Goal: Task Accomplishment & Management: Manage account settings

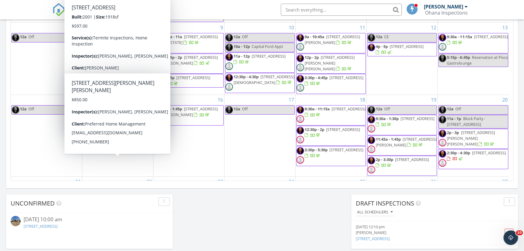
scroll to position [560, 533]
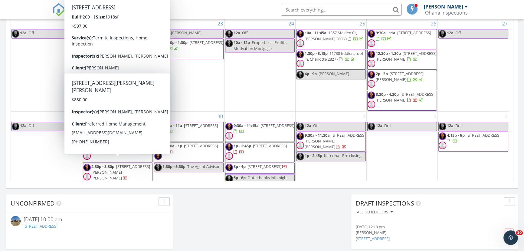
click at [275, 81] on div "24 12a Off 10a - 12p Properties = Profits - Motivation Mortgage" at bounding box center [260, 65] width 71 height 92
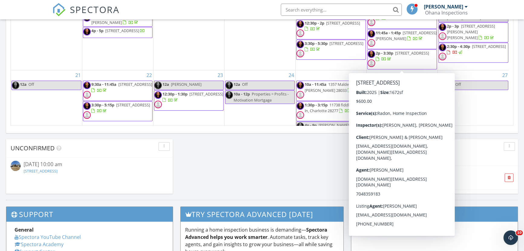
scroll to position [55, 0]
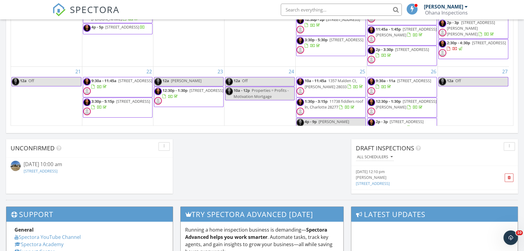
click at [472, 45] on span "[STREET_ADDRESS]" at bounding box center [489, 42] width 34 height 5
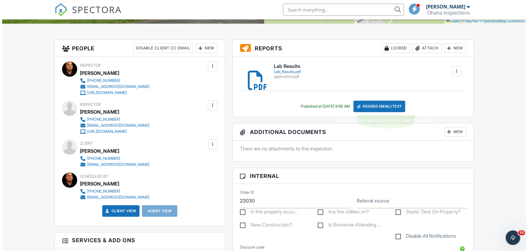
scroll to position [137, 0]
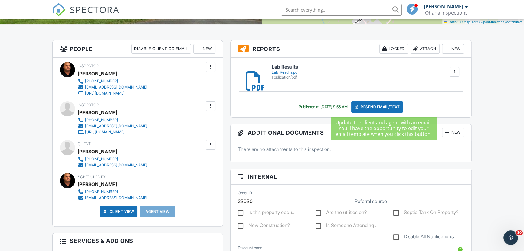
click at [380, 106] on div "Resend Email/Text" at bounding box center [377, 107] width 52 height 12
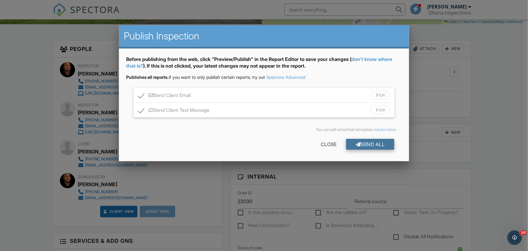
click at [375, 142] on div "Send All" at bounding box center [370, 144] width 48 height 11
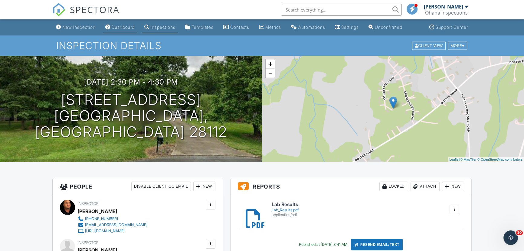
click at [124, 28] on div "Dashboard" at bounding box center [123, 27] width 23 height 5
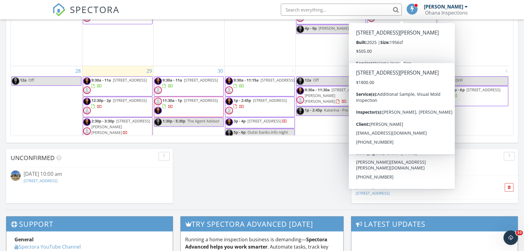
scroll to position [421, 0]
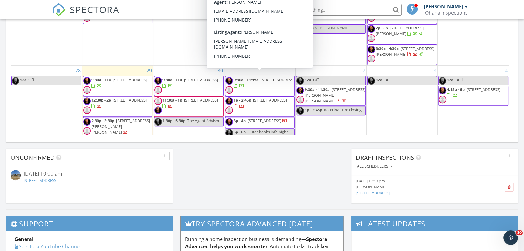
scroll to position [448, 0]
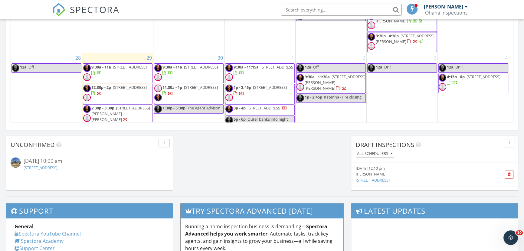
scroll to position [433, 0]
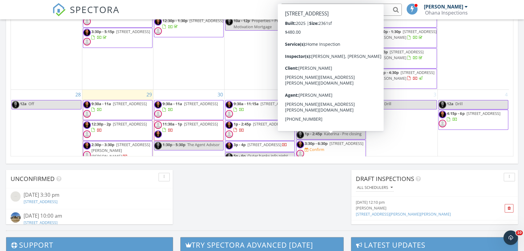
scroll to position [155, 0]
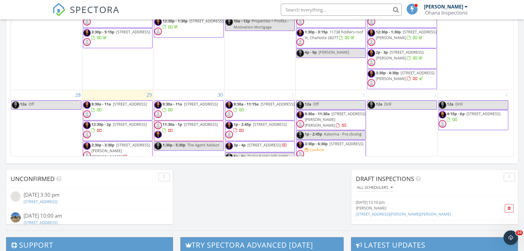
click at [330, 143] on span "3415 Lacebark Ln, Gastonia 28056" at bounding box center [347, 143] width 34 height 5
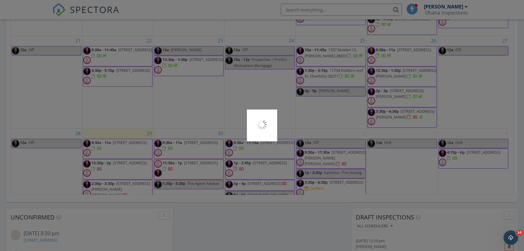
scroll to position [361, 0]
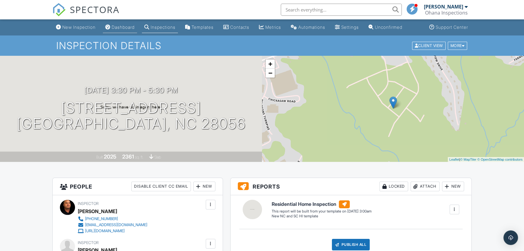
click at [127, 24] on link "Dashboard" at bounding box center [120, 27] width 34 height 11
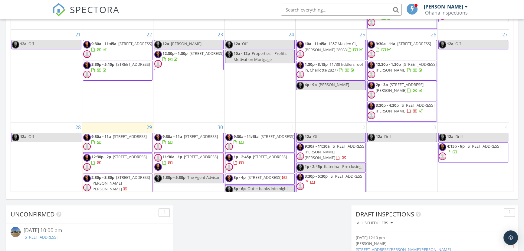
scroll to position [371, 0]
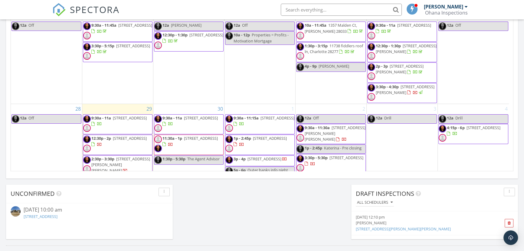
scroll to position [158, 0]
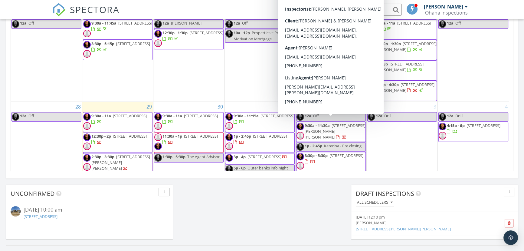
click at [315, 125] on span "2434 Wo Gladden Rd, Chester 29706" at bounding box center [335, 131] width 61 height 17
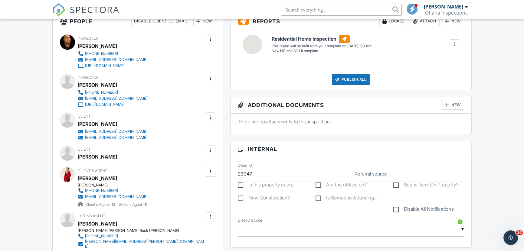
click at [209, 117] on div at bounding box center [211, 117] width 6 height 6
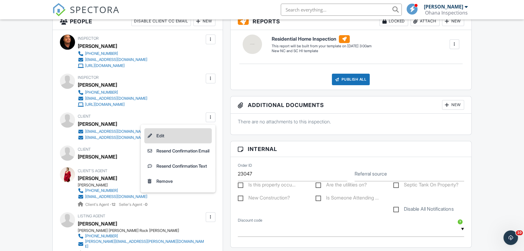
click at [179, 134] on li "Edit" at bounding box center [177, 135] width 67 height 15
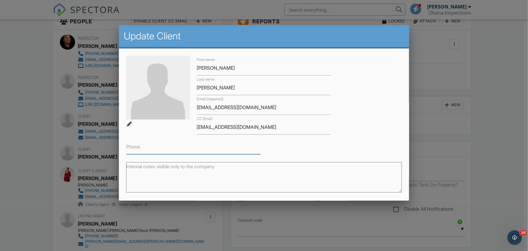
click at [212, 149] on input "Phone" at bounding box center [193, 146] width 134 height 15
type input "[PHONE_NUMBER]"
click at [285, 149] on div "First name [PERSON_NAME] Last name [PERSON_NAME] Email (required) [EMAIL_ADDRES…" at bounding box center [264, 105] width 283 height 98
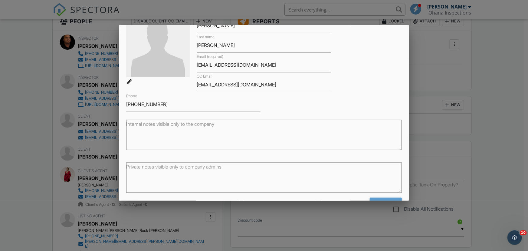
scroll to position [61, 0]
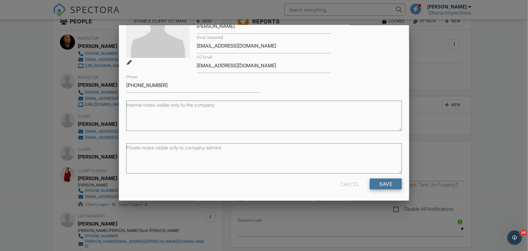
click at [372, 182] on input "Save" at bounding box center [386, 183] width 32 height 11
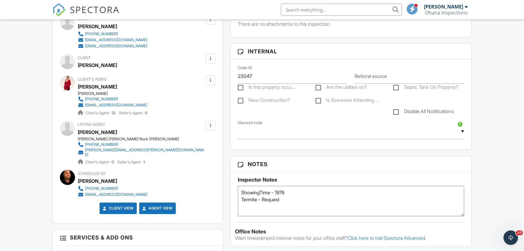
scroll to position [275, 0]
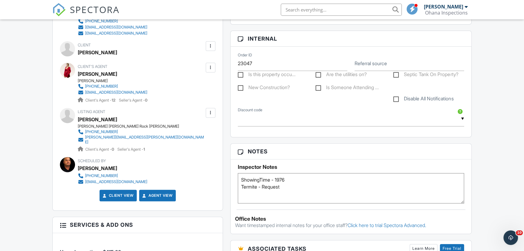
click at [293, 187] on textarea "ShowingTime - 1976 Termite - Request" at bounding box center [351, 188] width 226 height 30
drag, startPoint x: 291, startPoint y: 184, endPoint x: 238, endPoint y: 185, distance: 53.0
click at [238, 185] on textarea "ShowingTime - 1976 Termite - Request" at bounding box center [351, 188] width 226 height 30
click at [498, 182] on div "New Inspection Dashboard Inspections Templates Contacts Metrics Automations Set…" at bounding box center [262, 184] width 524 height 880
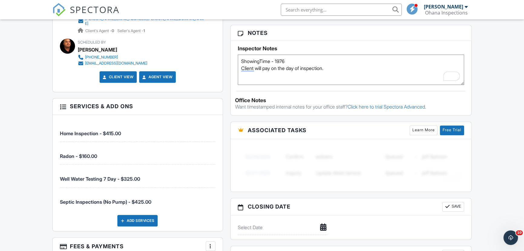
scroll to position [357, 0]
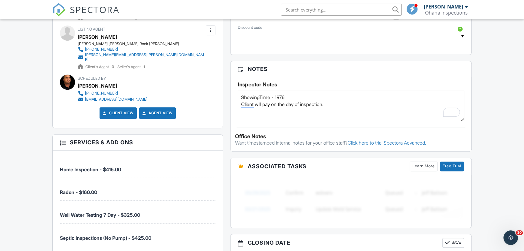
click at [346, 102] on textarea "ShowingTime - 1976 Termite - Request" at bounding box center [351, 105] width 226 height 30
click at [504, 100] on div "New Inspection Dashboard Inspections Templates Contacts Metrics Automations Set…" at bounding box center [262, 102] width 524 height 880
type textarea "ShowingTime - 1976 Client will pay on the day of inspection. Agent and client w…"
click at [228, 100] on div "Reports Locked Attach New Residential Home Inspection New NC and SC HI template…" at bounding box center [351, 74] width 249 height 509
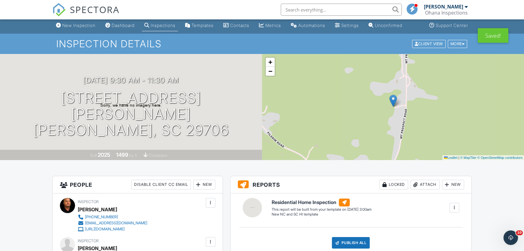
scroll to position [0, 0]
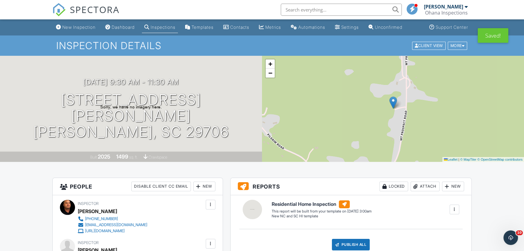
click at [125, 30] on link "Dashboard" at bounding box center [120, 27] width 34 height 11
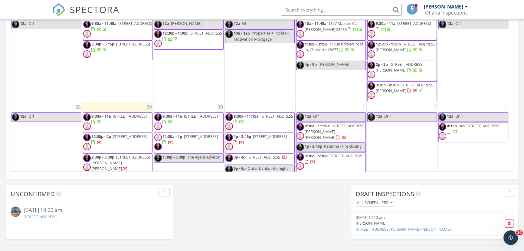
scroll to position [385, 0]
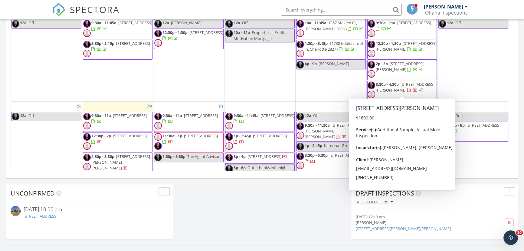
click at [391, 87] on span "[STREET_ADDRESS][PERSON_NAME]" at bounding box center [405, 86] width 59 height 11
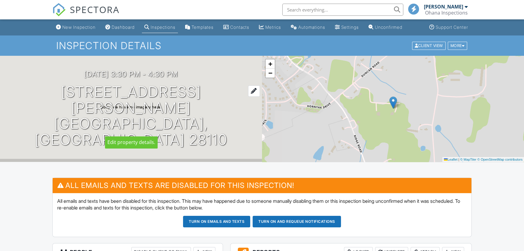
click at [141, 105] on h1 "4624 Duncan Rd Unionville, NC 28110" at bounding box center [131, 116] width 243 height 64
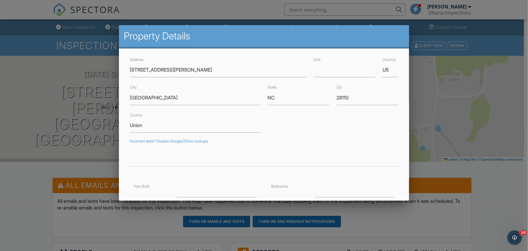
click at [92, 163] on div at bounding box center [264, 126] width 528 height 313
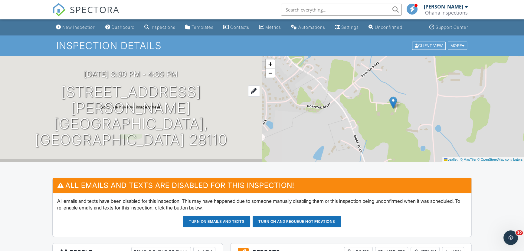
click at [124, 109] on h1 "4624 Duncan Rd Unionville, NC 28110" at bounding box center [131, 116] width 243 height 64
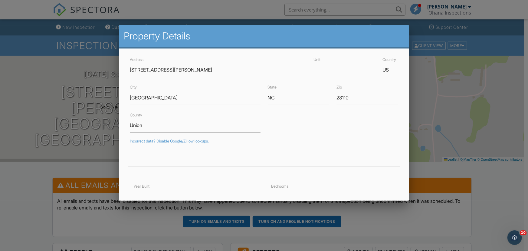
click at [67, 172] on div at bounding box center [264, 126] width 528 height 313
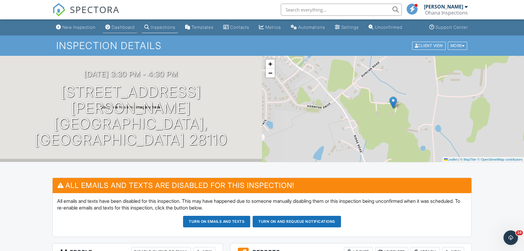
click at [125, 25] on div "Dashboard" at bounding box center [123, 27] width 23 height 5
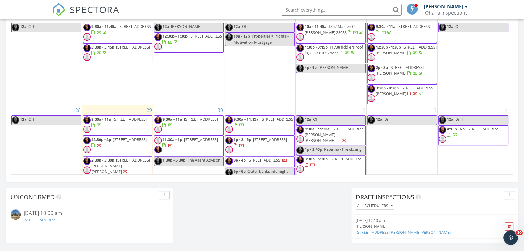
scroll to position [386, 0]
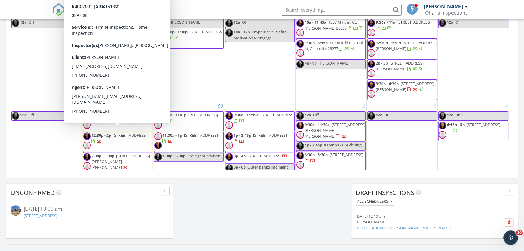
click at [113, 136] on span "[STREET_ADDRESS]" at bounding box center [130, 134] width 34 height 5
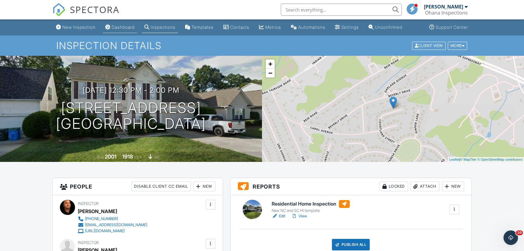
click at [126, 26] on div "Dashboard" at bounding box center [123, 27] width 23 height 5
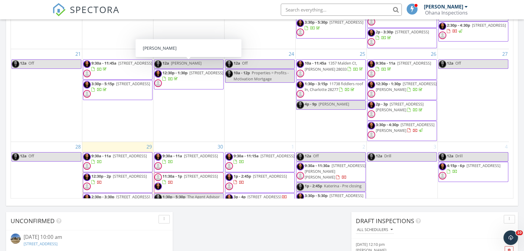
scroll to position [158, 0]
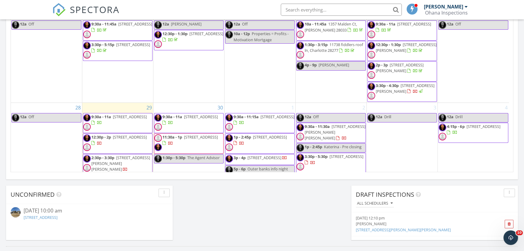
scroll to position [385, 0]
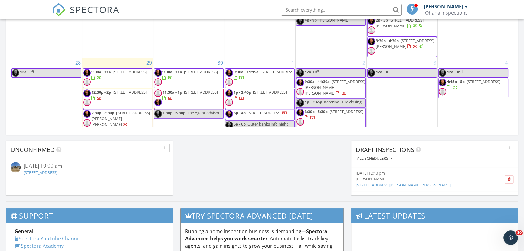
scroll to position [429, 0]
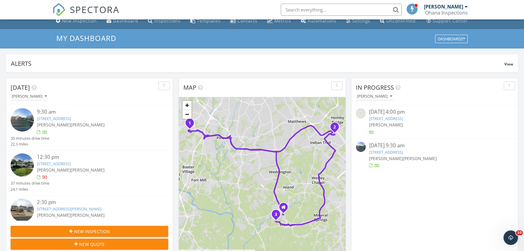
scroll to position [0, 0]
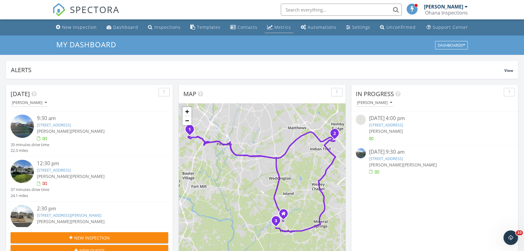
click at [277, 28] on div "Metrics" at bounding box center [283, 27] width 17 height 6
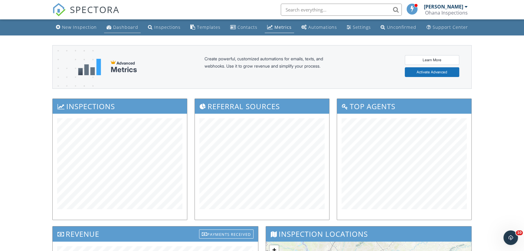
click at [125, 28] on div "Dashboard" at bounding box center [125, 27] width 25 height 6
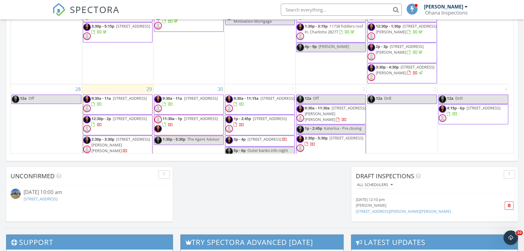
scroll to position [403, 0]
click at [394, 71] on span "3:30p - 4:30p 4624 Duncan Rd, Unionville 28110" at bounding box center [402, 73] width 69 height 18
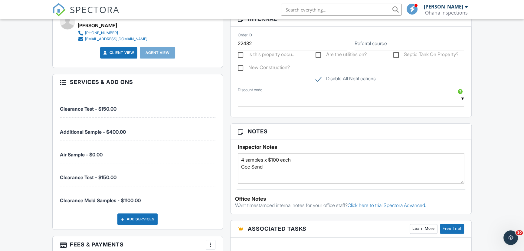
scroll to position [362, 0]
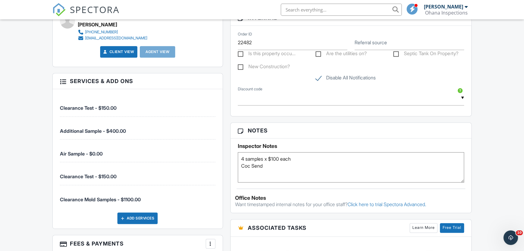
click at [284, 165] on textarea "4 samples x $100 each Coc Send" at bounding box center [351, 167] width 226 height 30
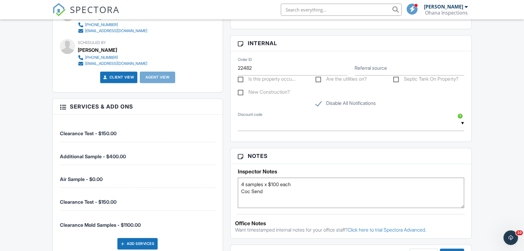
scroll to position [335, 0]
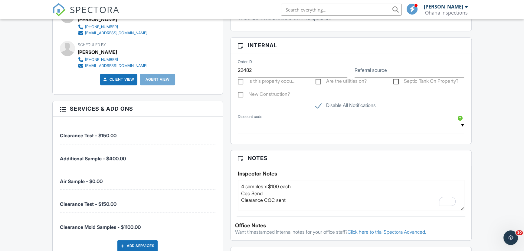
type textarea "4 samples x $100 each Coc Send Clearance COC sent"
click at [495, 149] on div "New Inspection Dashboard Inspections Templates Contacts Metrics Automations Set…" at bounding box center [262, 183] width 524 height 996
click at [486, 138] on div "New Inspection Dashboard Inspections Templates Contacts Metrics Automations Set…" at bounding box center [262, 183] width 524 height 996
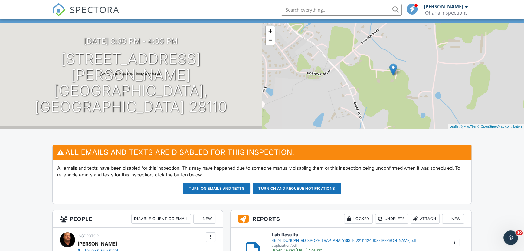
scroll to position [32, 0]
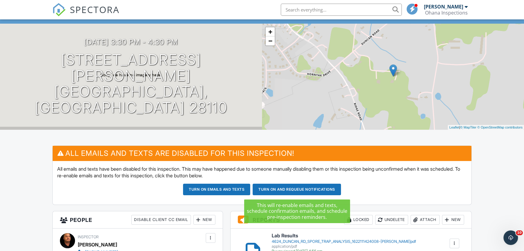
click at [301, 190] on button "Turn on and Requeue Notifications" at bounding box center [297, 189] width 88 height 12
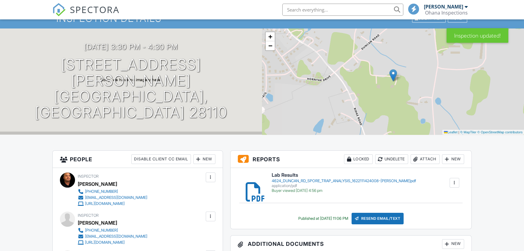
scroll to position [27, 0]
click at [123, 6] on link "Dashboard" at bounding box center [120, 0] width 34 height 11
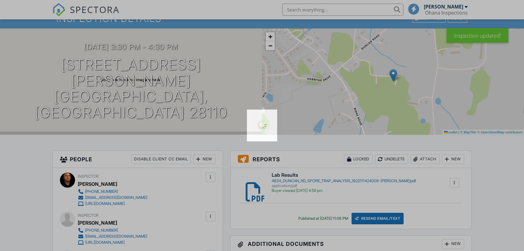
scroll to position [0, 0]
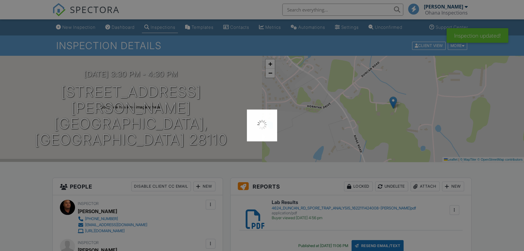
click at [127, 26] on div at bounding box center [262, 125] width 524 height 251
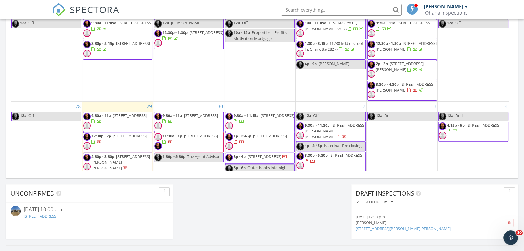
scroll to position [413, 0]
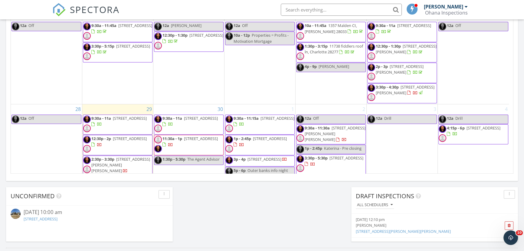
scroll to position [385, 0]
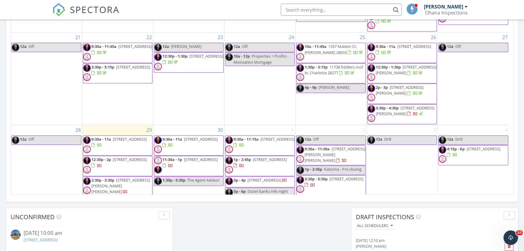
scroll to position [357, 0]
